Goal: Task Accomplishment & Management: Manage account settings

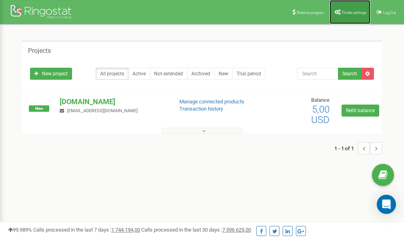
click at [350, 13] on span "Profile settings" at bounding box center [354, 12] width 24 height 4
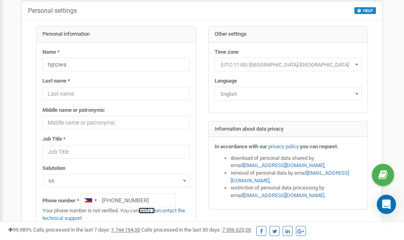
click at [150, 210] on link "verify it" at bounding box center [147, 210] width 16 height 6
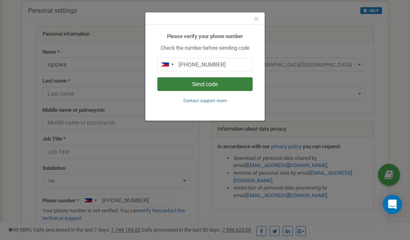
click at [211, 86] on button "Send code" at bounding box center [204, 84] width 95 height 14
